Goal: Obtain resource: Obtain resource

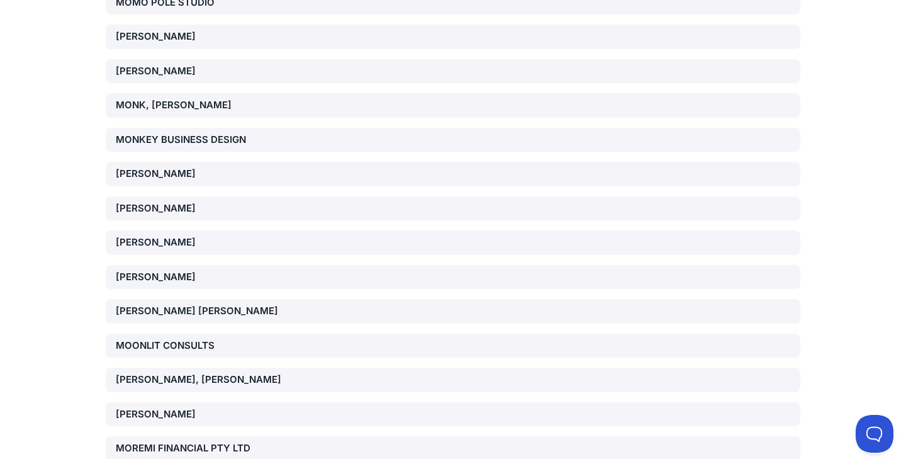
scroll to position [71532, 0]
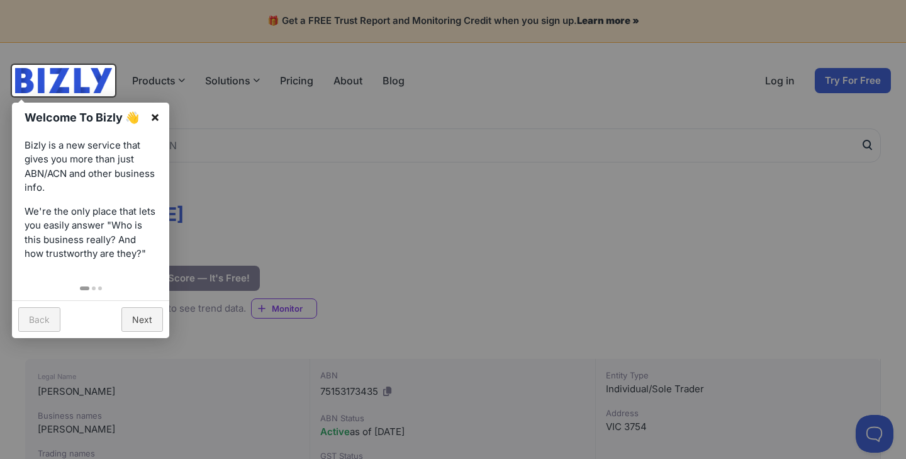
click at [153, 115] on link "×" at bounding box center [155, 117] width 28 height 28
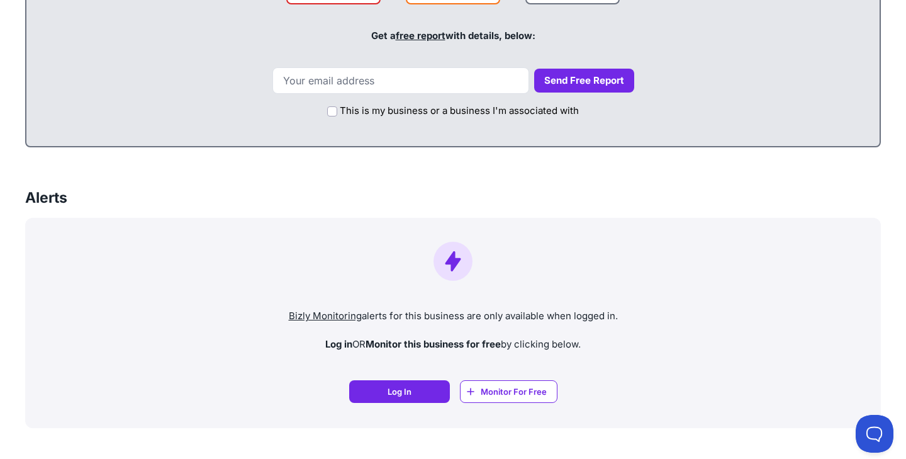
scroll to position [720, 0]
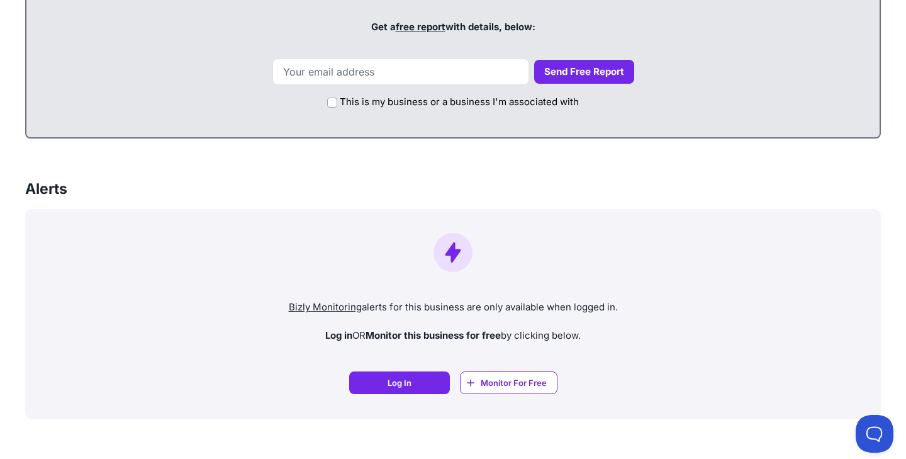
click at [518, 383] on span "Monitor For Free" at bounding box center [514, 382] width 66 height 13
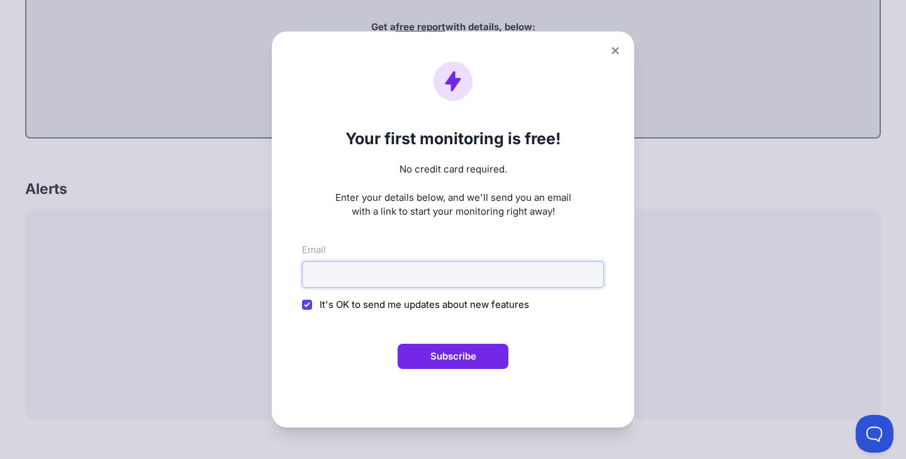
click at [450, 281] on input "Email" at bounding box center [453, 274] width 302 height 26
type input "richard208@ozemail.com.au"
click at [434, 353] on button "Subscribe" at bounding box center [453, 355] width 111 height 25
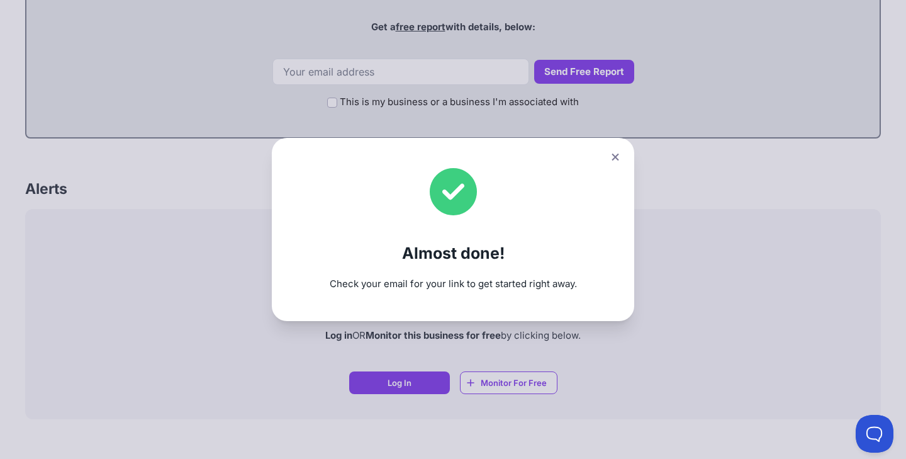
click at [620, 150] on button at bounding box center [615, 157] width 18 height 18
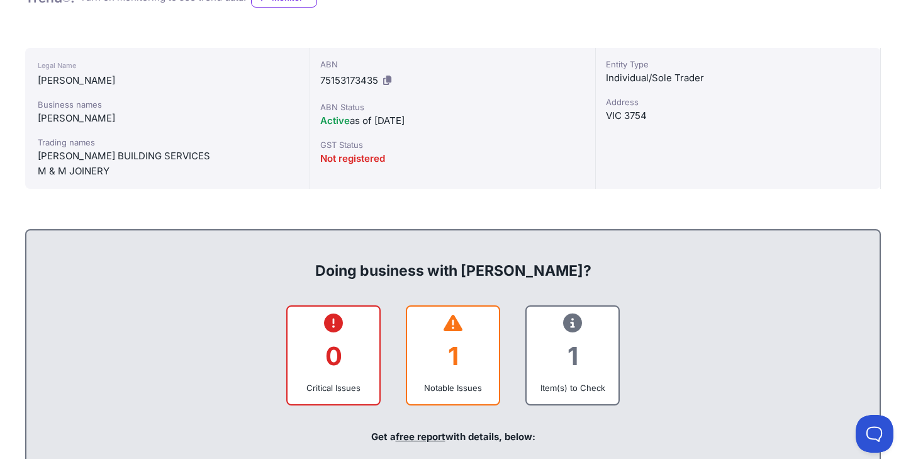
scroll to position [314, 0]
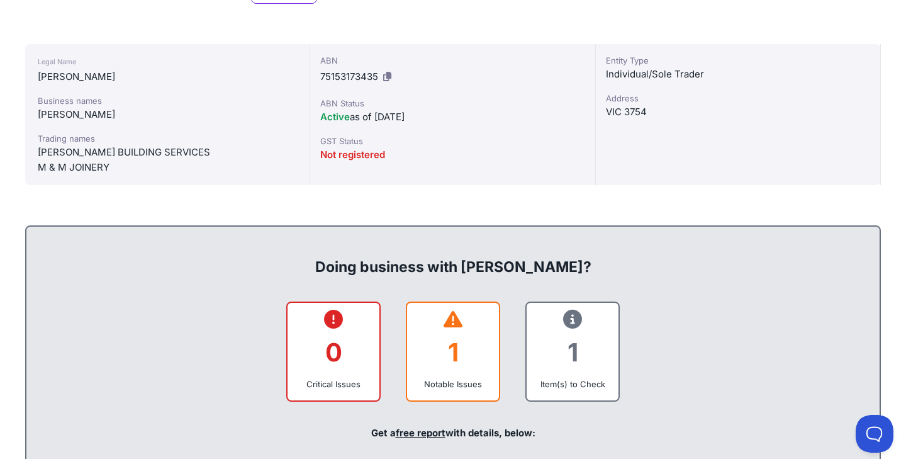
click at [436, 343] on div "1" at bounding box center [453, 351] width 72 height 51
click at [472, 355] on div "1" at bounding box center [453, 351] width 72 height 51
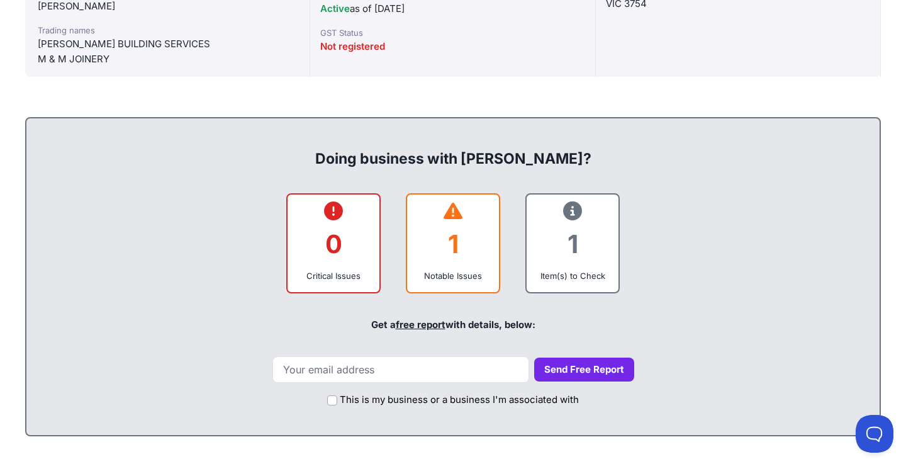
scroll to position [424, 0]
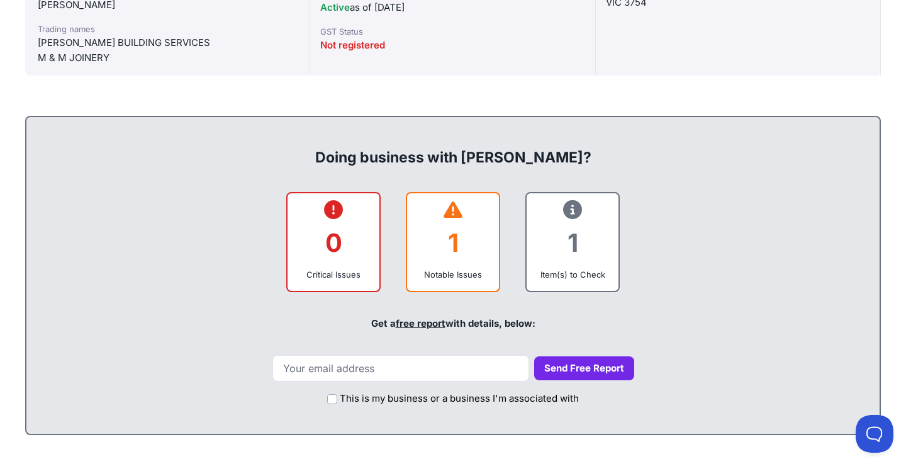
click at [439, 322] on link "free report" at bounding box center [421, 323] width 50 height 12
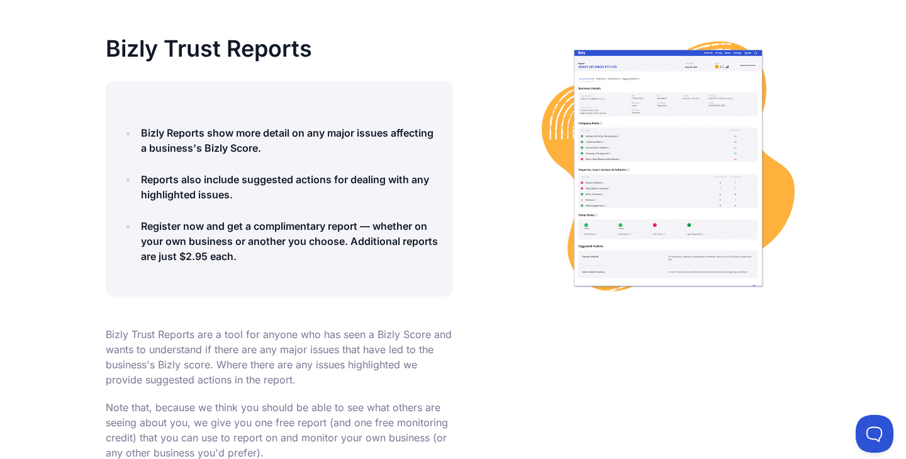
scroll to position [169, 0]
